Goal: Transaction & Acquisition: Purchase product/service

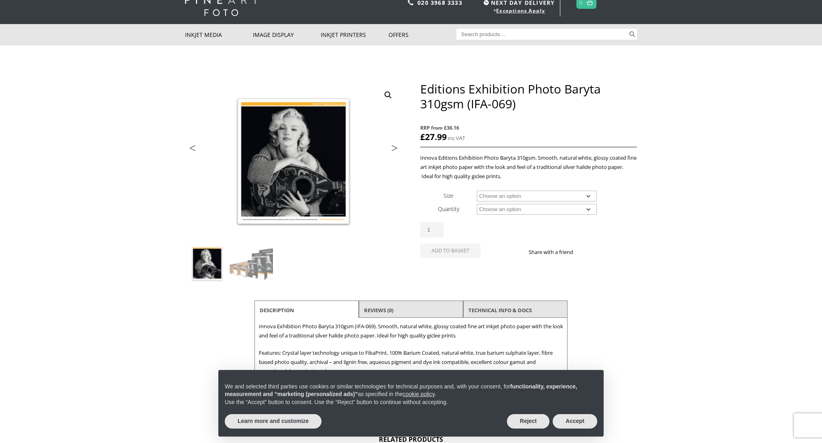
scroll to position [30, 0]
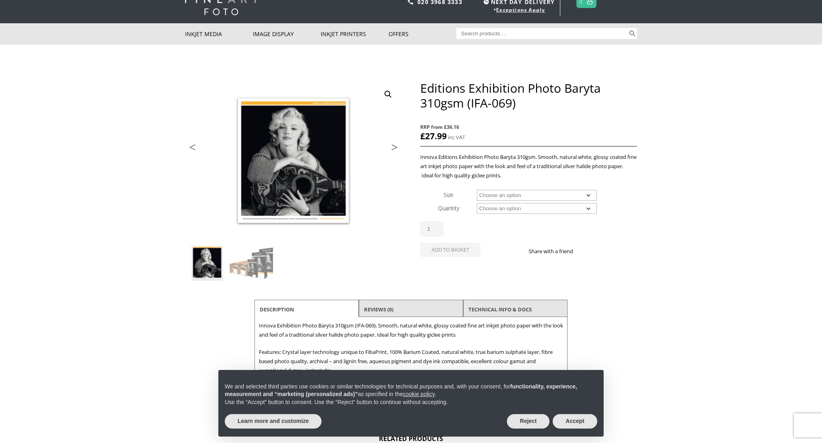
click at [584, 196] on select "Choose an option A4 Sheet A3 Sheet A3+ Sheet A2 Sheet 17" Wide Roll 24" Wide Ro…" at bounding box center [537, 195] width 120 height 11
click at [477, 190] on select "Choose an option A4 Sheet A3 Sheet A3+ Sheet A2 Sheet 17" Wide Roll 24" Wide Ro…" at bounding box center [537, 195] width 120 height 11
select select "a3-sheet"
click at [563, 210] on select "Choose an option 25 Sheets" at bounding box center [537, 208] width 120 height 11
select select "25-sheets"
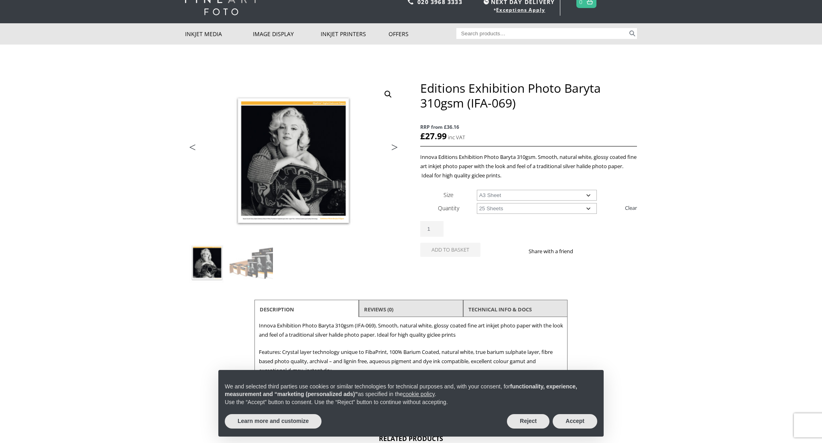
click at [477, 203] on select "Choose an option 25 Sheets" at bounding box center [537, 208] width 120 height 11
select select "a3-sheet"
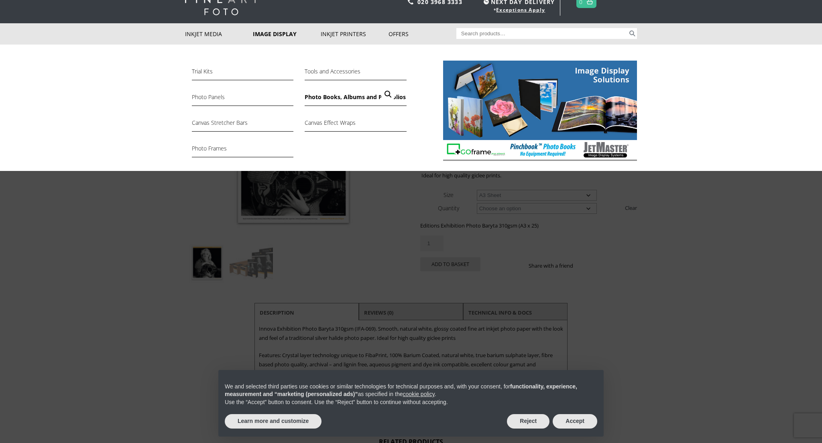
click at [322, 97] on link "Photo Books, Albums and Portfolios" at bounding box center [356, 99] width 102 height 14
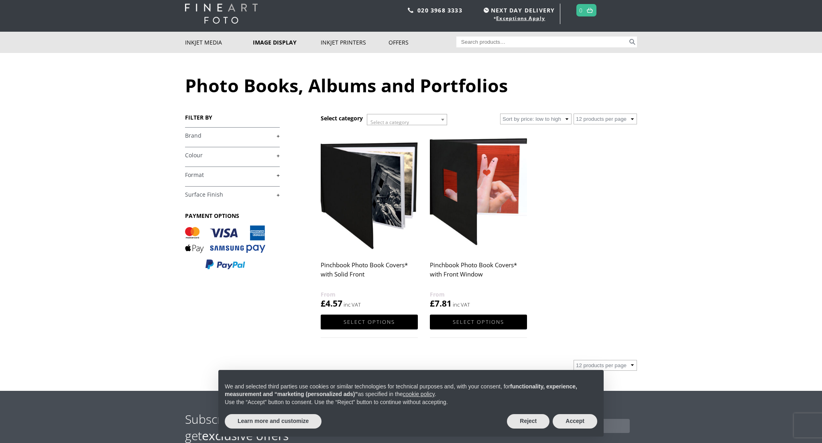
scroll to position [31, 0]
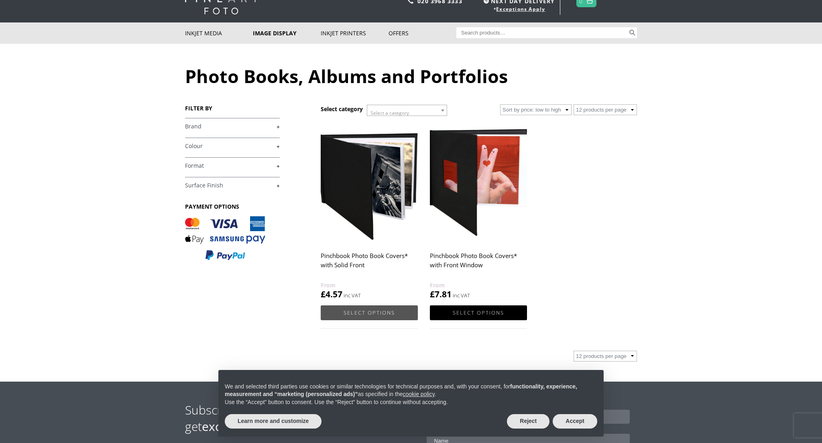
click at [366, 308] on link "Select options" at bounding box center [369, 312] width 97 height 15
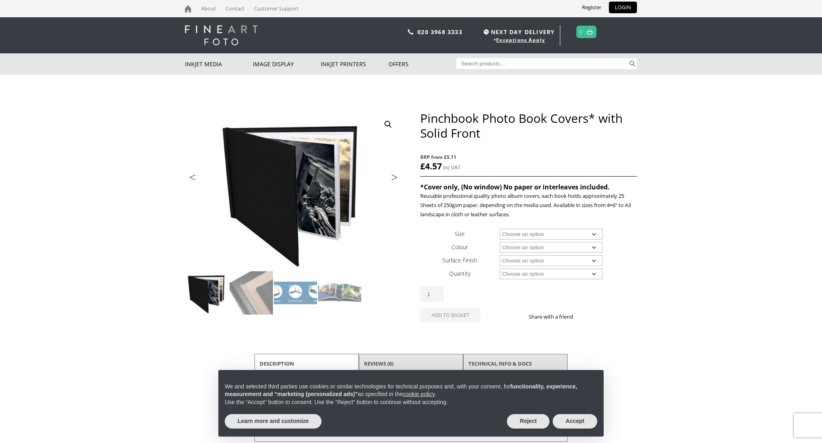
click at [516, 237] on select "Choose an option A4 Landscape 4" x 6" 5" x 7"" at bounding box center [551, 234] width 103 height 11
click at [500, 229] on select "Choose an option A4 Landscape 4" x 6" 5" x 7"" at bounding box center [551, 234] width 103 height 11
select select "a4-landscape"
click at [529, 246] on select "Choose an option Black" at bounding box center [551, 247] width 103 height 11
select select "black"
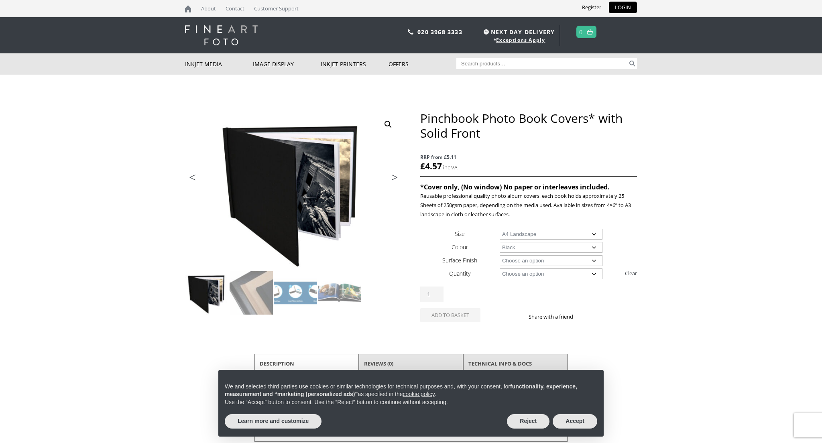
click at [500, 242] on select "Choose an option Black" at bounding box center [551, 247] width 103 height 11
select select "a4-landscape"
click at [529, 260] on select "Choose an option Cloth Leather" at bounding box center [551, 260] width 103 height 11
select select "cloth"
click at [500, 255] on select "Choose an option Cloth Leather" at bounding box center [551, 260] width 103 height 11
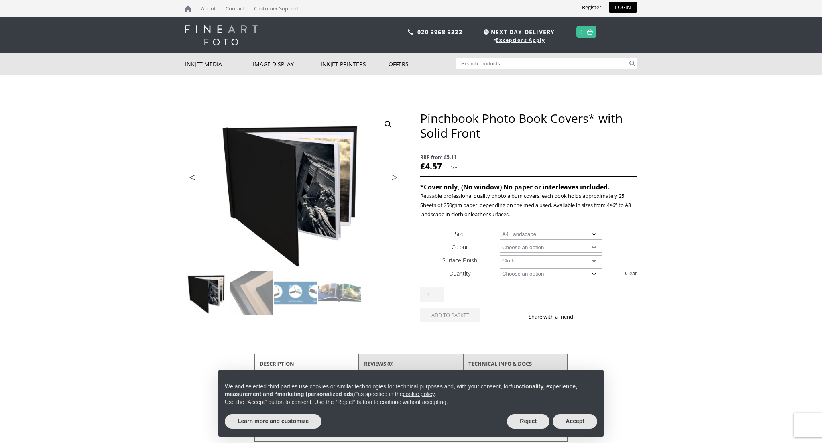
select select "a4-landscape"
select select "cloth"
click at [530, 274] on select "Choose an option 1 Book" at bounding box center [551, 273] width 103 height 11
select select "1-book"
click at [500, 268] on select "Choose an option 1 Book" at bounding box center [551, 273] width 103 height 11
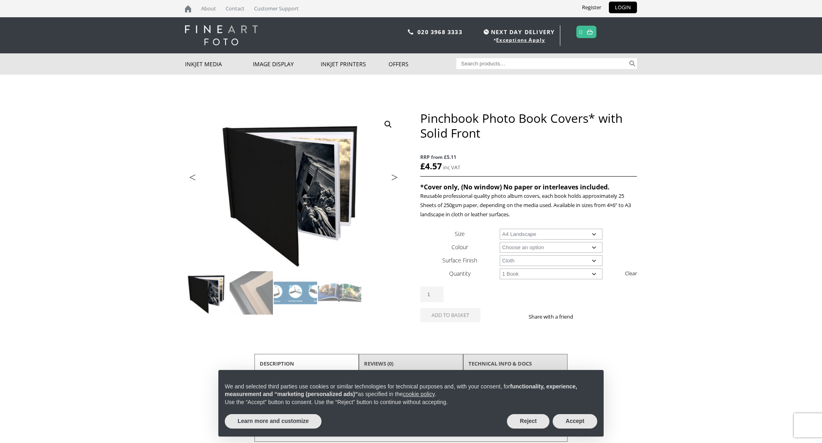
select select "a4-landscape"
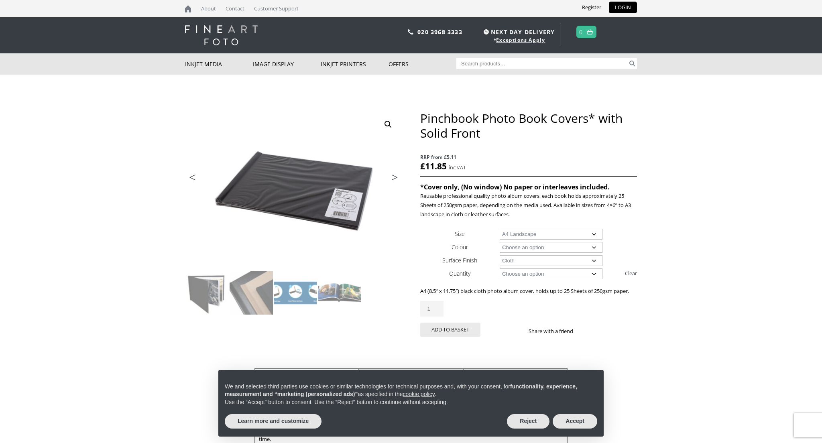
click at [549, 260] on select "Choose an option Cloth Leather" at bounding box center [551, 260] width 103 height 11
select select "leather"
click at [500, 255] on select "Choose an option Cloth Leather" at bounding box center [551, 260] width 103 height 11
select select "1-book"
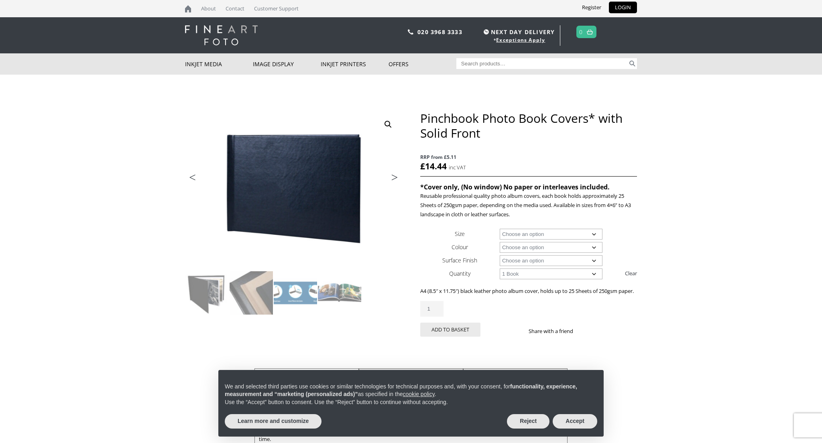
click at [542, 263] on select "Choose an option Cloth Leather" at bounding box center [551, 260] width 103 height 11
select select "cloth"
click at [500, 255] on select "Choose an option Cloth Leather" at bounding box center [551, 260] width 103 height 11
select select "a4-landscape"
select select "cloth"
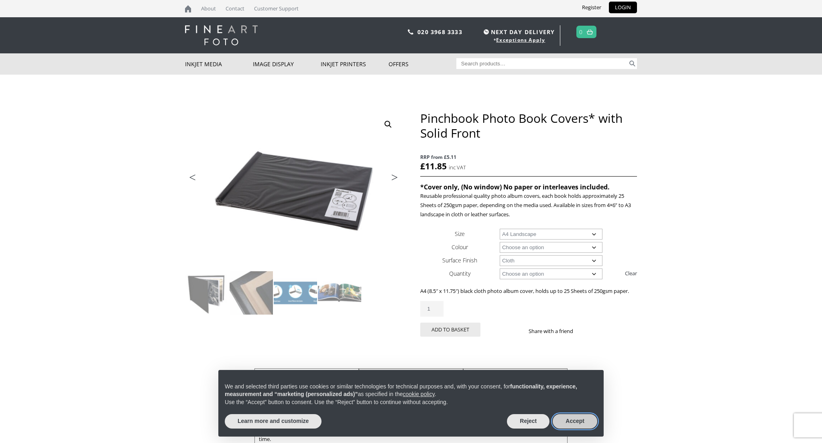
click at [578, 423] on button "Accept" at bounding box center [575, 421] width 45 height 14
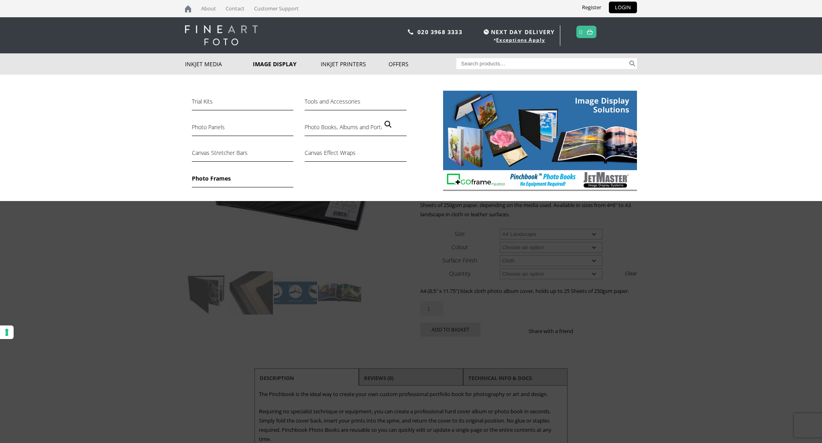
click at [220, 175] on link "Photo Frames" at bounding box center [243, 181] width 102 height 14
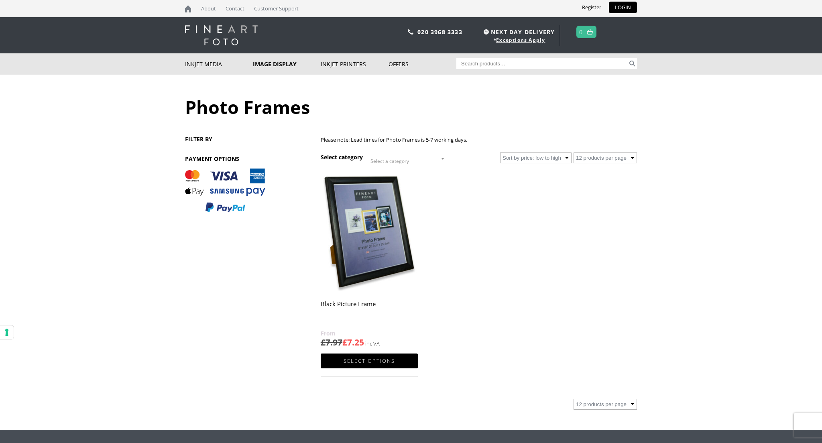
click at [399, 159] on span "Select a category" at bounding box center [389, 161] width 39 height 7
click at [512, 272] on ul "ON SALE Black Picture Frame £ 7.97 £ 7.25 Select options This product has multi…" at bounding box center [479, 281] width 316 height 223
click at [434, 164] on body "NEXT DAY DELIVERY * Exceptions Apply About Contact Customer Support Register LO…" at bounding box center [411, 221] width 822 height 443
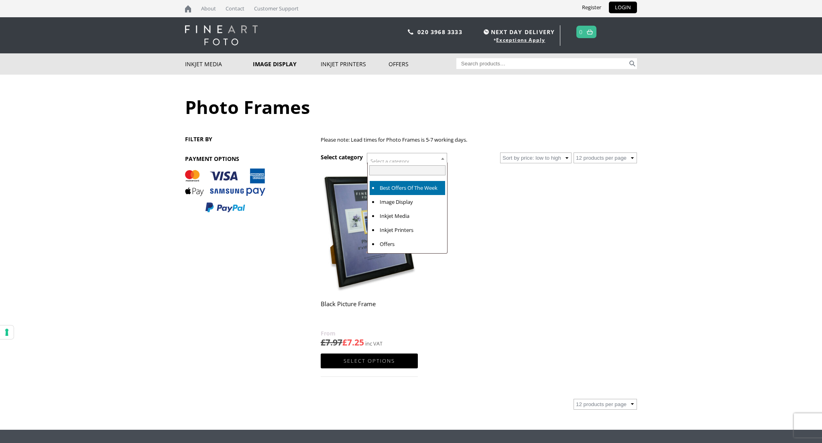
click at [434, 164] on span at bounding box center [407, 171] width 79 height 16
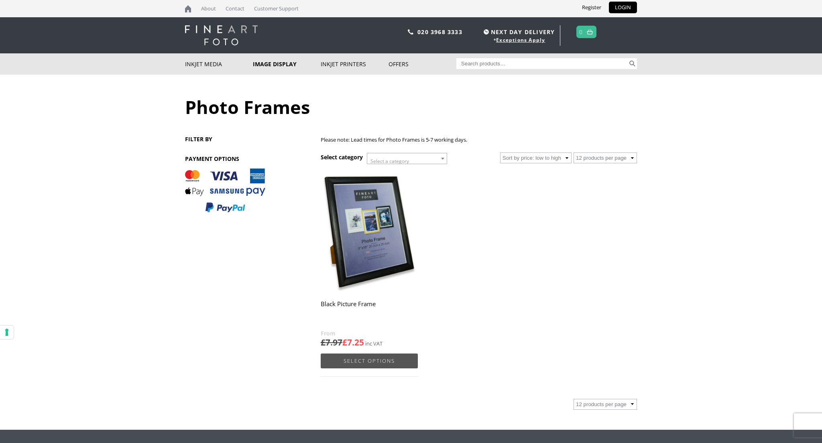
click at [374, 359] on link "Select options" at bounding box center [369, 360] width 97 height 15
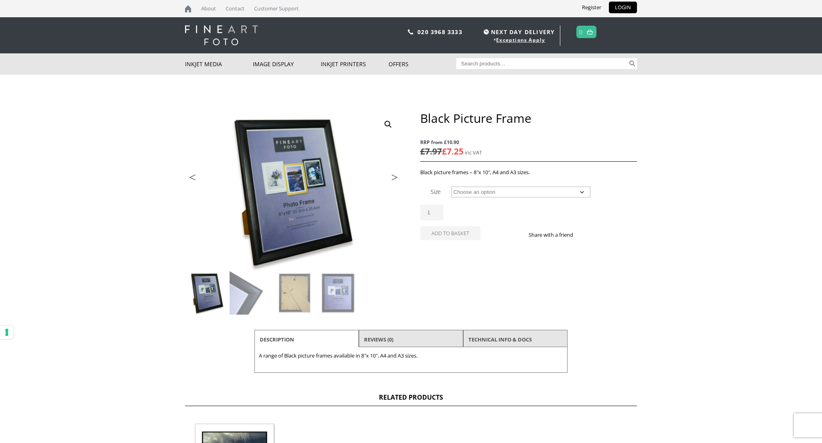
click at [478, 191] on select "Choose an option 8" x 10" Frame A4 Frame A3 Frame" at bounding box center [520, 192] width 139 height 11
select select "a3-frame"
click at [451, 187] on select "Choose an option 8" x 10" Frame A4 Frame A3 Frame" at bounding box center [520, 192] width 139 height 11
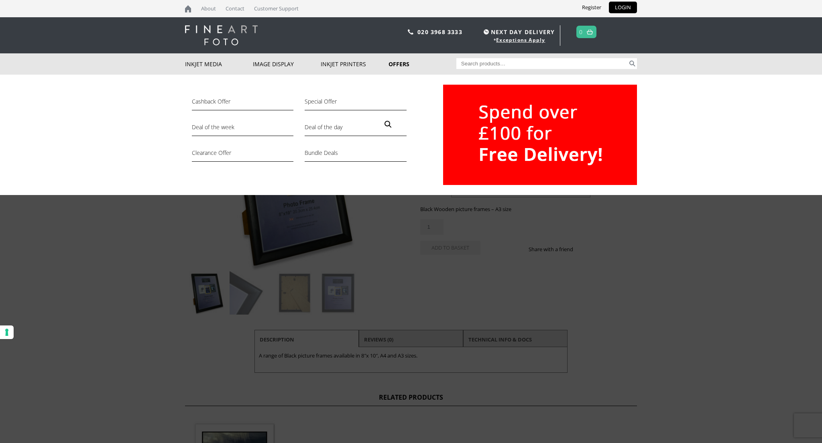
click at [395, 61] on link "Offers" at bounding box center [422, 63] width 68 height 21
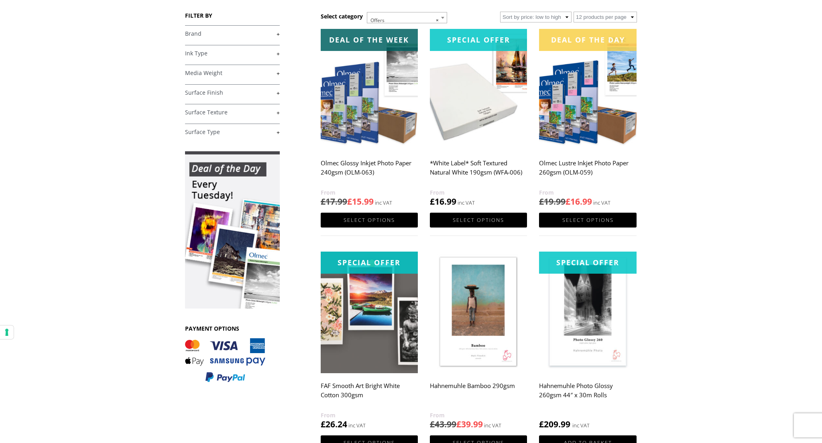
scroll to position [125, 0]
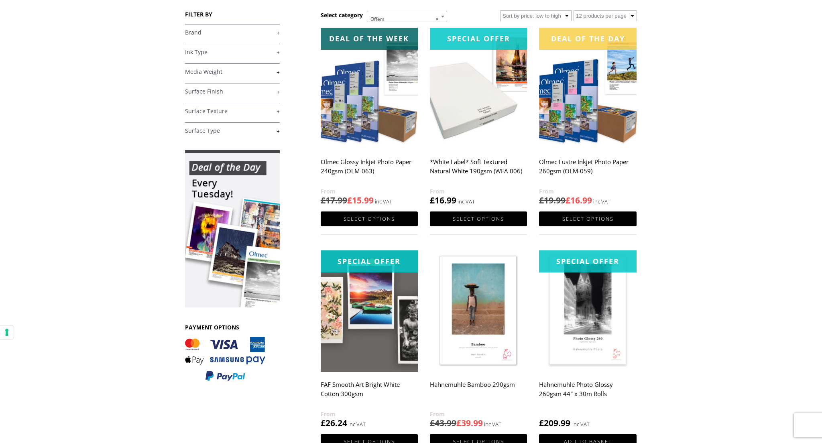
click at [277, 132] on link "+" at bounding box center [232, 131] width 95 height 8
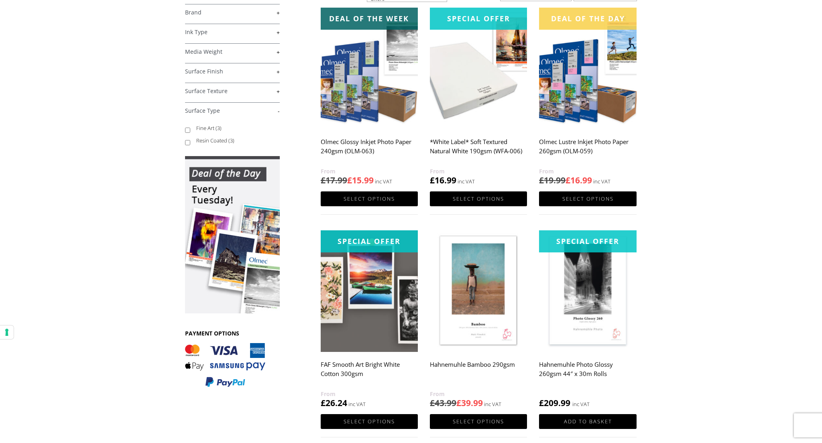
scroll to position [154, 0]
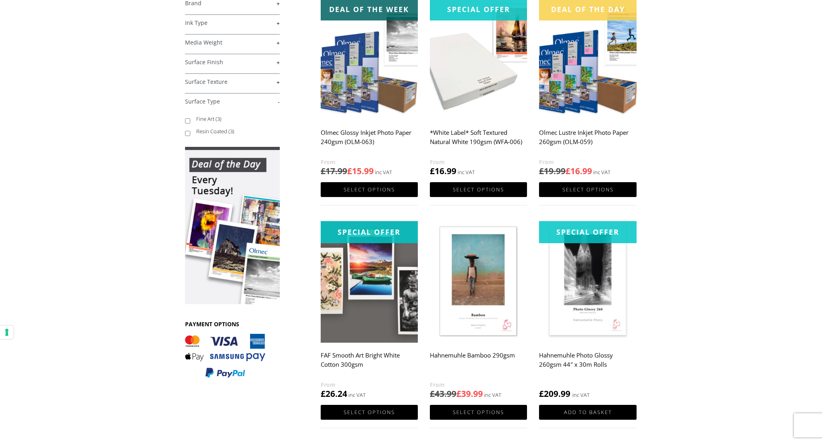
click at [188, 121] on input "Fine Art (3)" at bounding box center [187, 120] width 5 height 5
checkbox input "true"
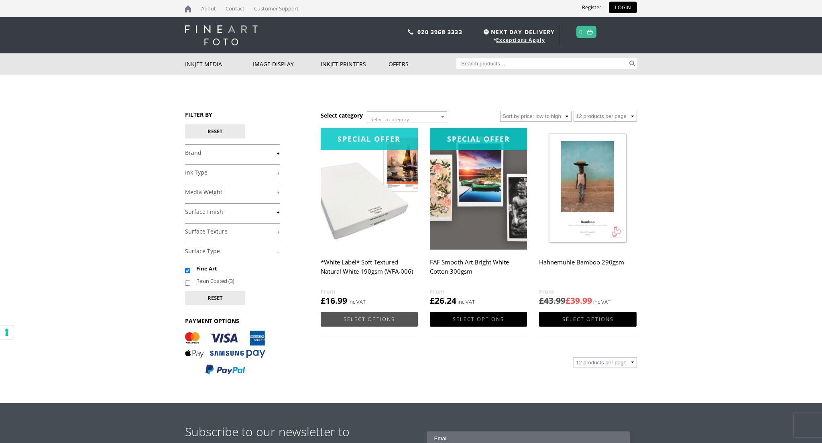
click at [382, 317] on link "Select options" at bounding box center [369, 319] width 97 height 15
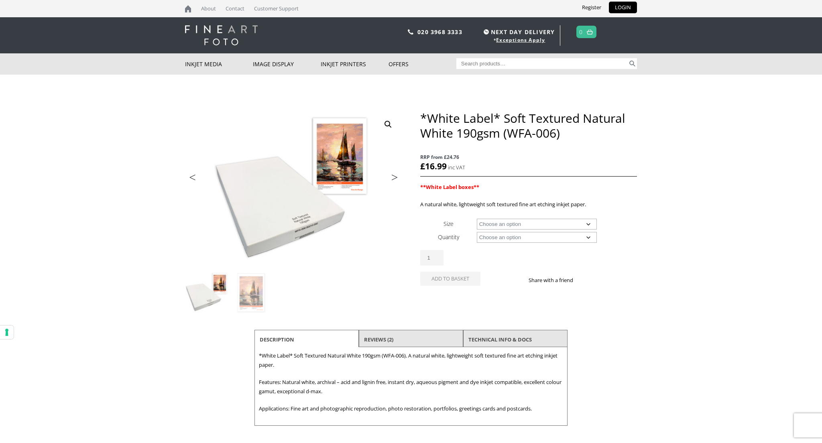
click at [495, 221] on select "Choose an option A4 Sheet A3 Sheet A3+ Sheet A2 Sheet 17" Wide Roll 24" Wide Ro…" at bounding box center [537, 224] width 120 height 11
click at [477, 219] on select "Choose an option A4 Sheet A3 Sheet A3+ Sheet A2 Sheet 17" Wide Roll 24" Wide Ro…" at bounding box center [537, 224] width 120 height 11
select select "a3-sheet-2"
click at [504, 239] on select "Choose an option 25 Sheets" at bounding box center [537, 237] width 120 height 11
select select "25-sheets"
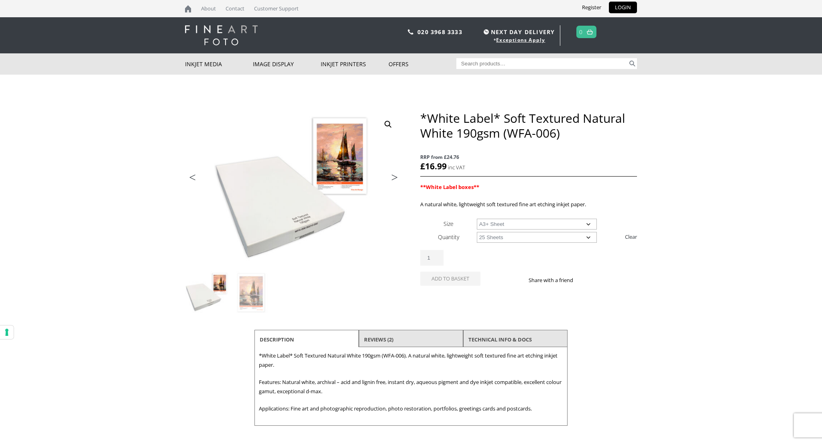
click at [477, 232] on select "Choose an option 25 Sheets" at bounding box center [537, 237] width 120 height 11
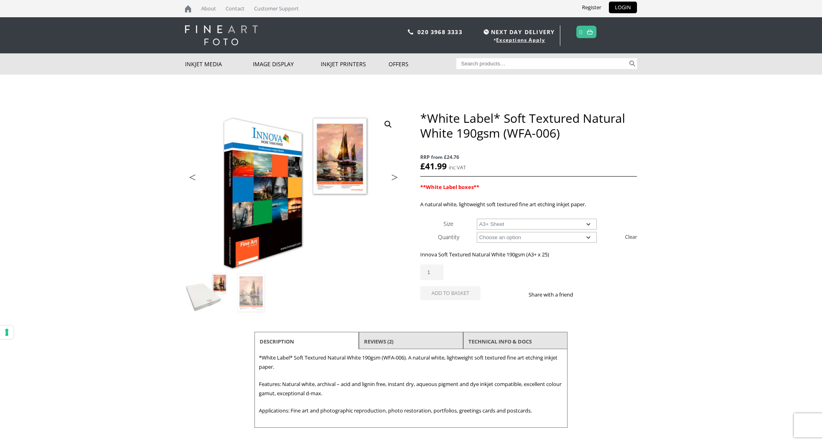
click at [581, 221] on select "Choose an option A4 Sheet A3 Sheet A3+ Sheet A2 Sheet" at bounding box center [537, 224] width 120 height 11
click at [477, 219] on select "Choose an option A4 Sheet A3 Sheet A3+ Sheet A2 Sheet" at bounding box center [537, 224] width 120 height 11
select select "a3-sheet"
